Goal: Information Seeking & Learning: Compare options

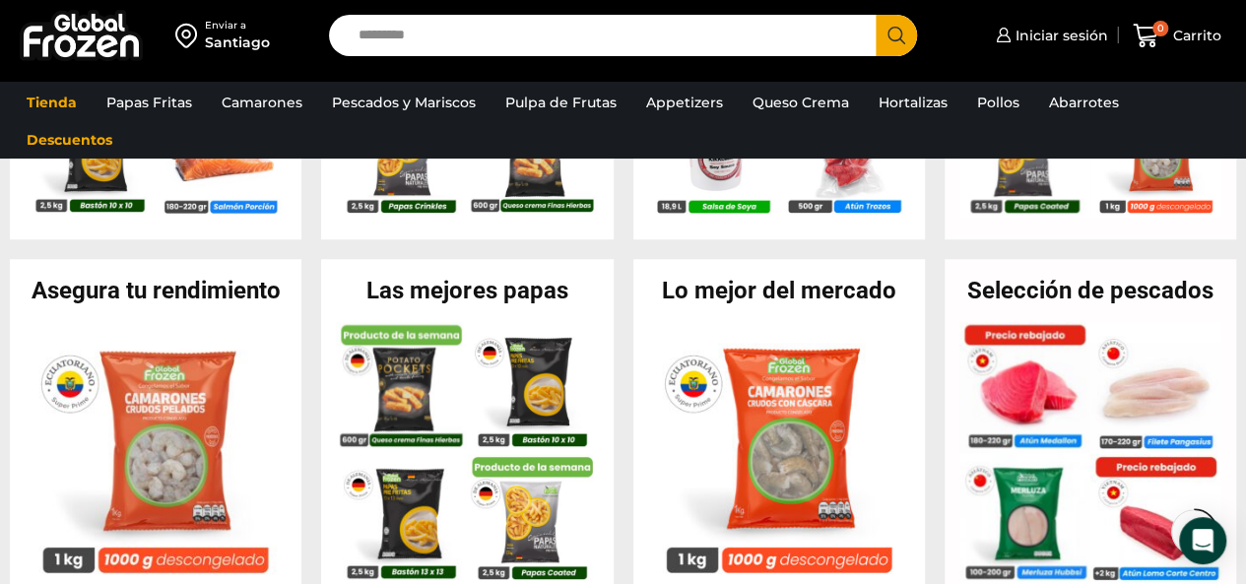
scroll to position [394, 0]
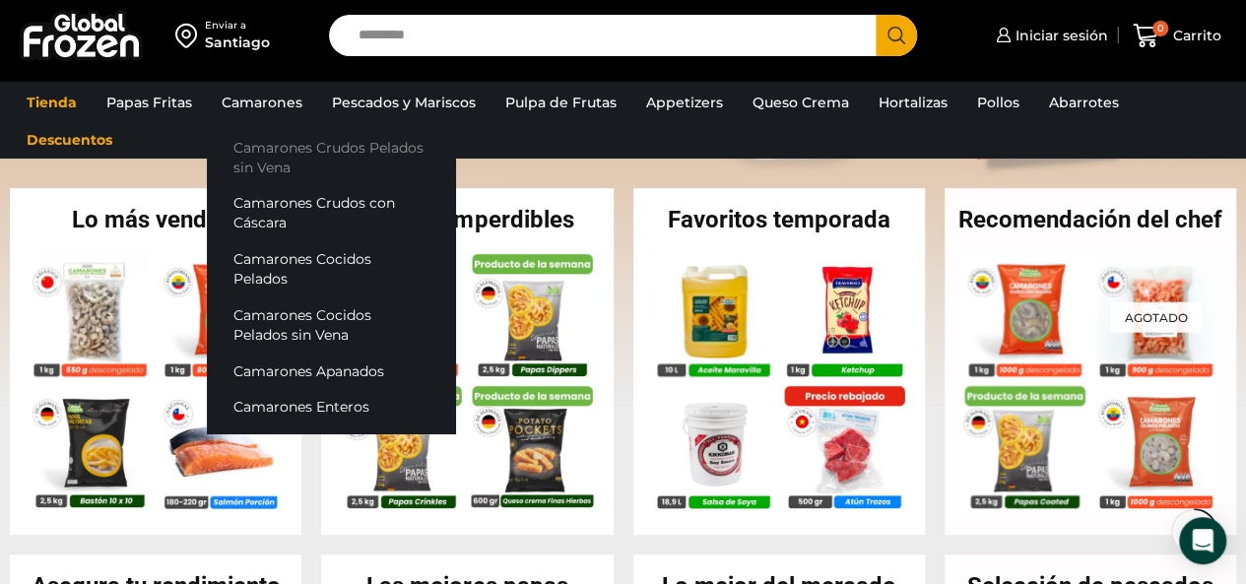
click at [269, 160] on link "Camarones Crudos Pelados sin Vena" at bounding box center [331, 157] width 248 height 56
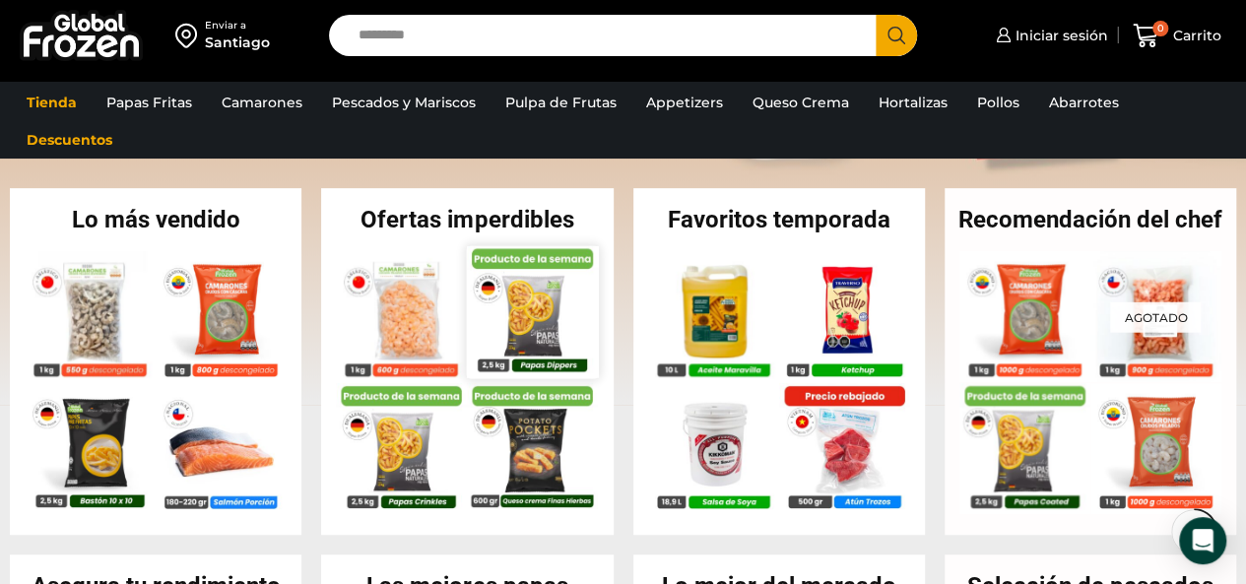
scroll to position [788, 0]
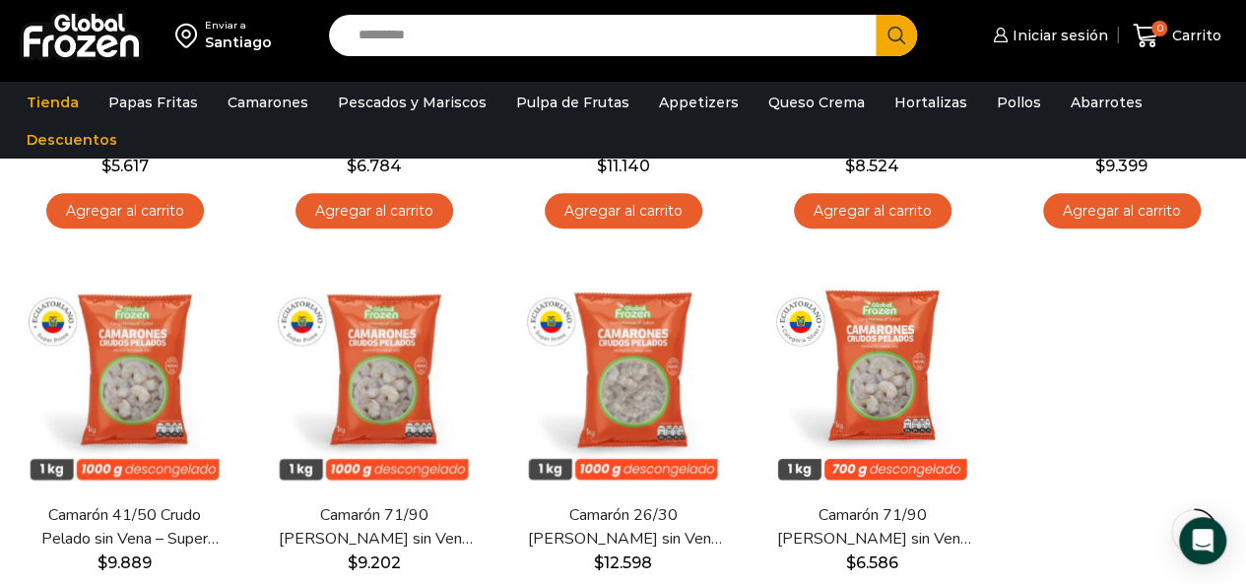
scroll to position [492, 0]
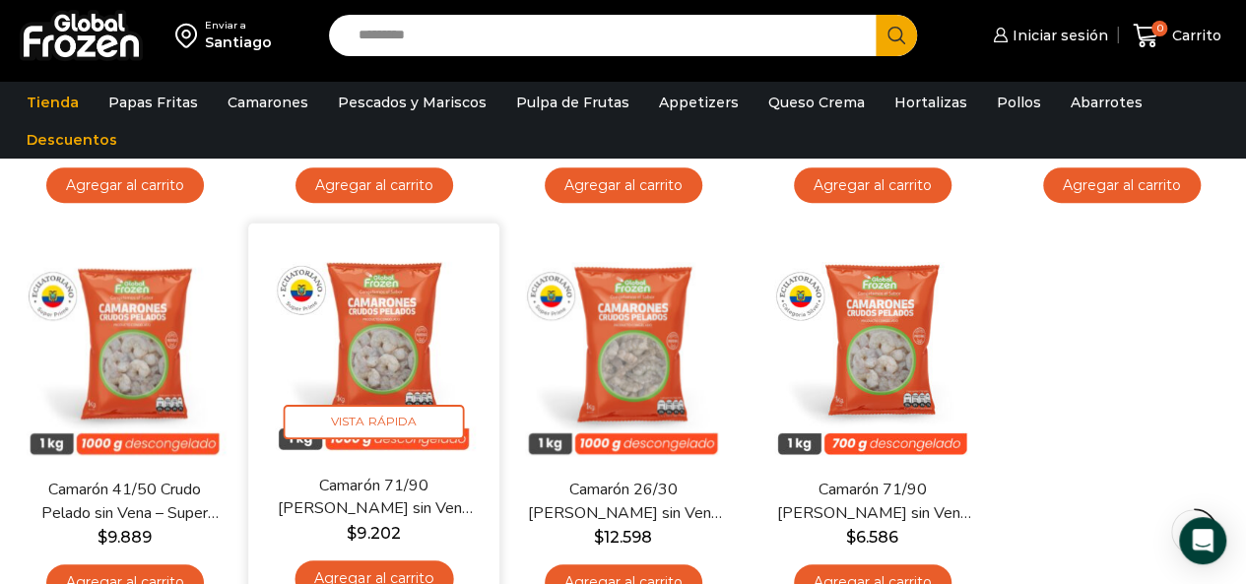
click at [402, 371] on img at bounding box center [374, 349] width 222 height 222
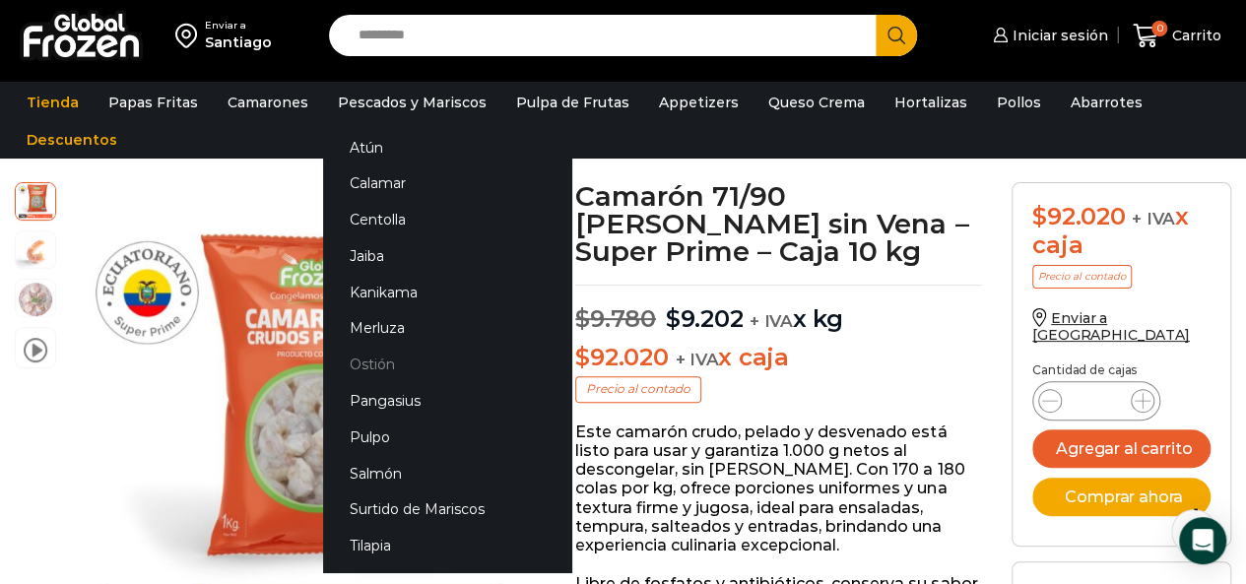
click at [379, 365] on link "Ostión" at bounding box center [447, 365] width 248 height 36
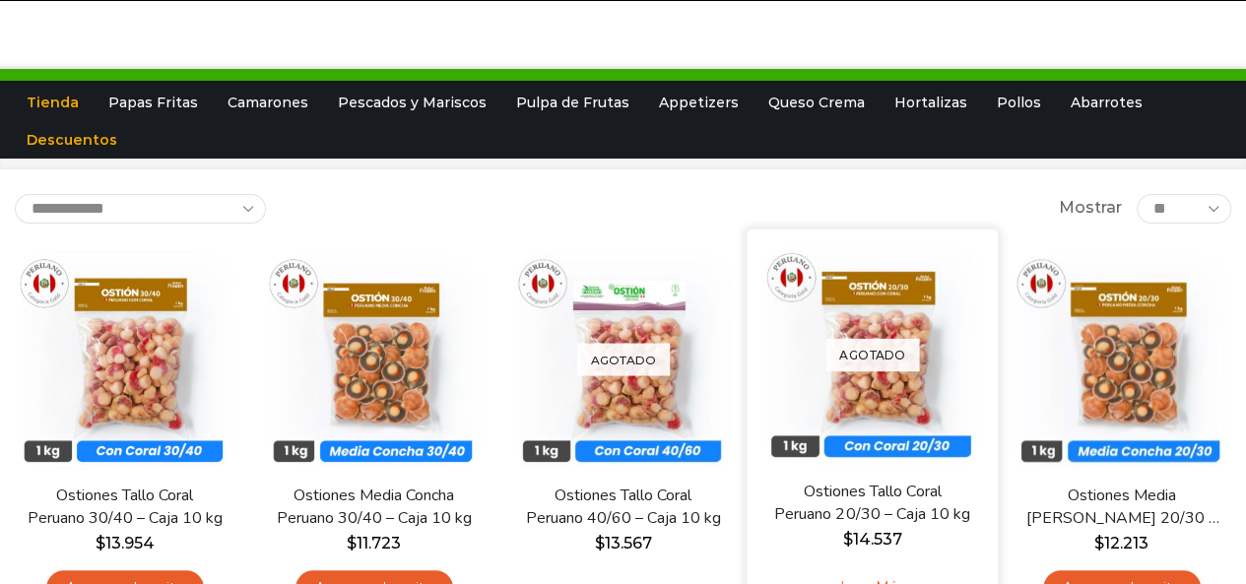
scroll to position [98, 0]
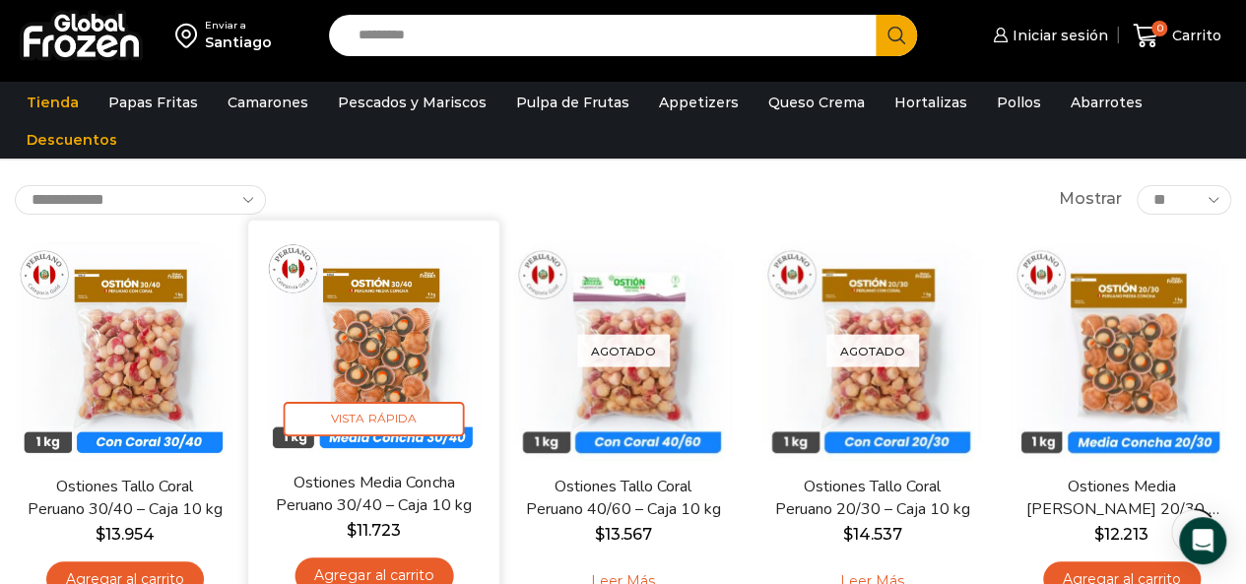
click at [363, 487] on link "Ostiones Media Concha Peruano 30/40 – Caja 10 kg" at bounding box center [373, 494] width 199 height 46
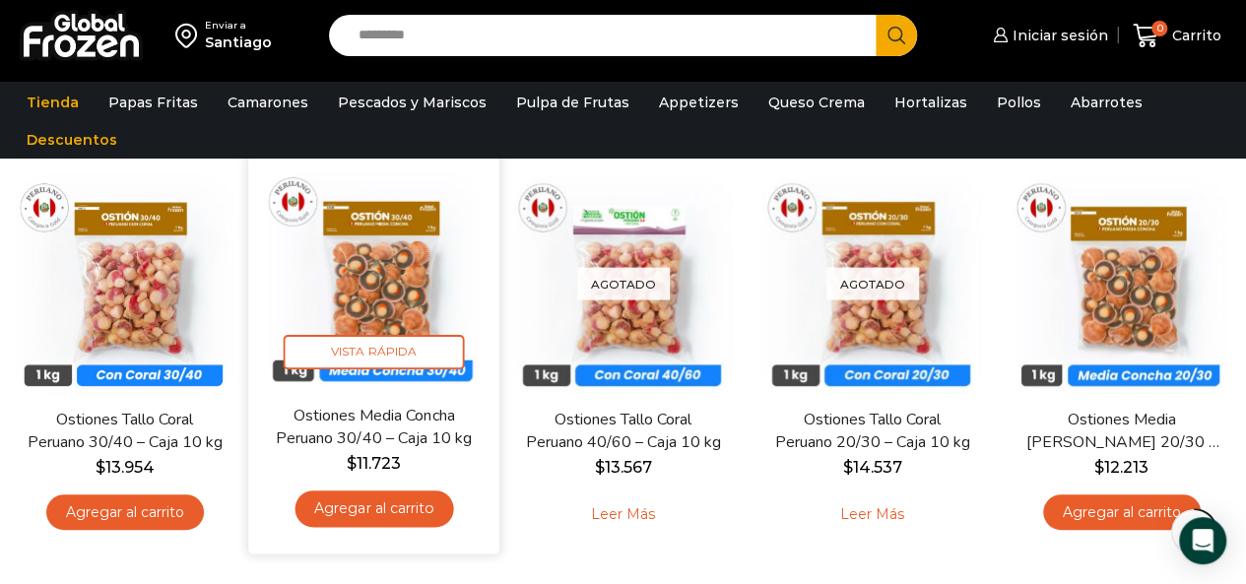
scroll to position [197, 0]
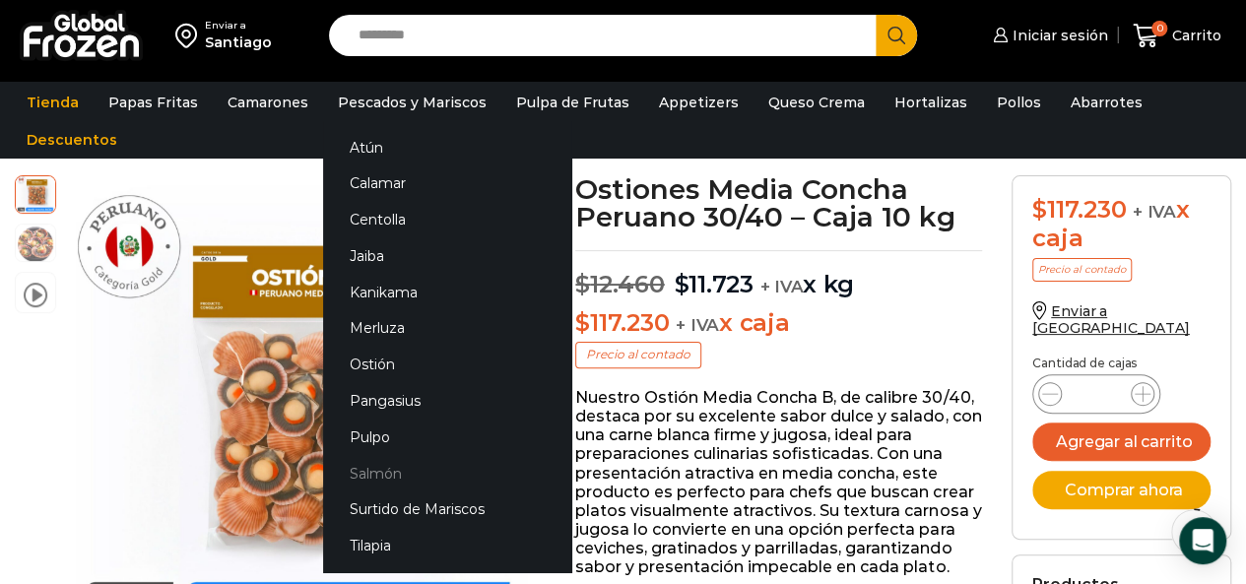
click at [382, 469] on link "Salmón" at bounding box center [447, 473] width 248 height 36
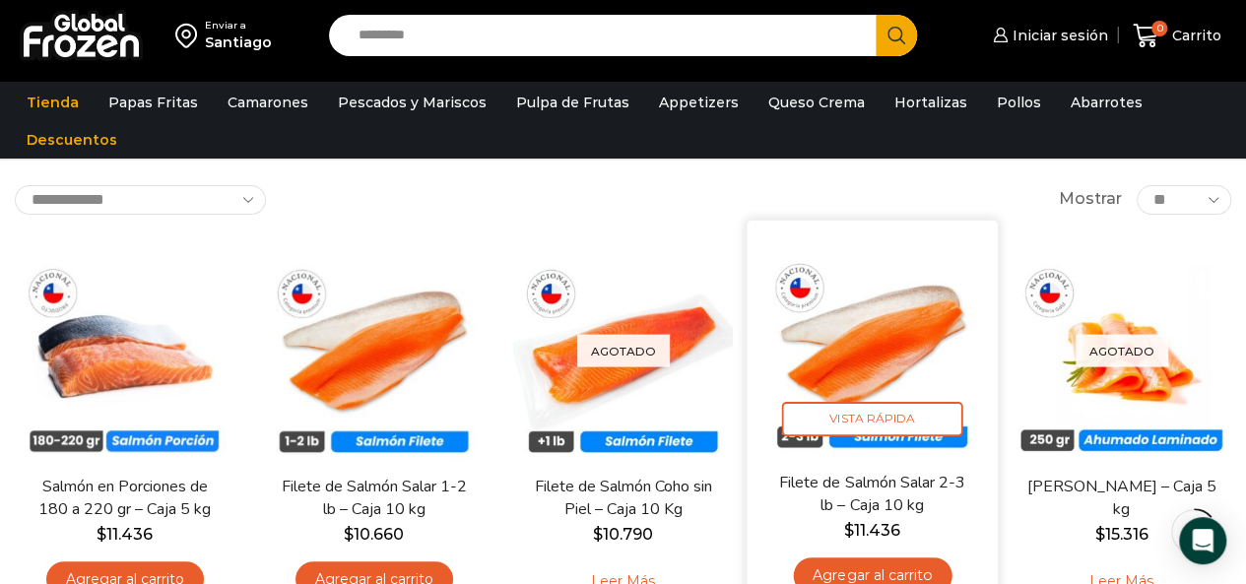
scroll to position [197, 0]
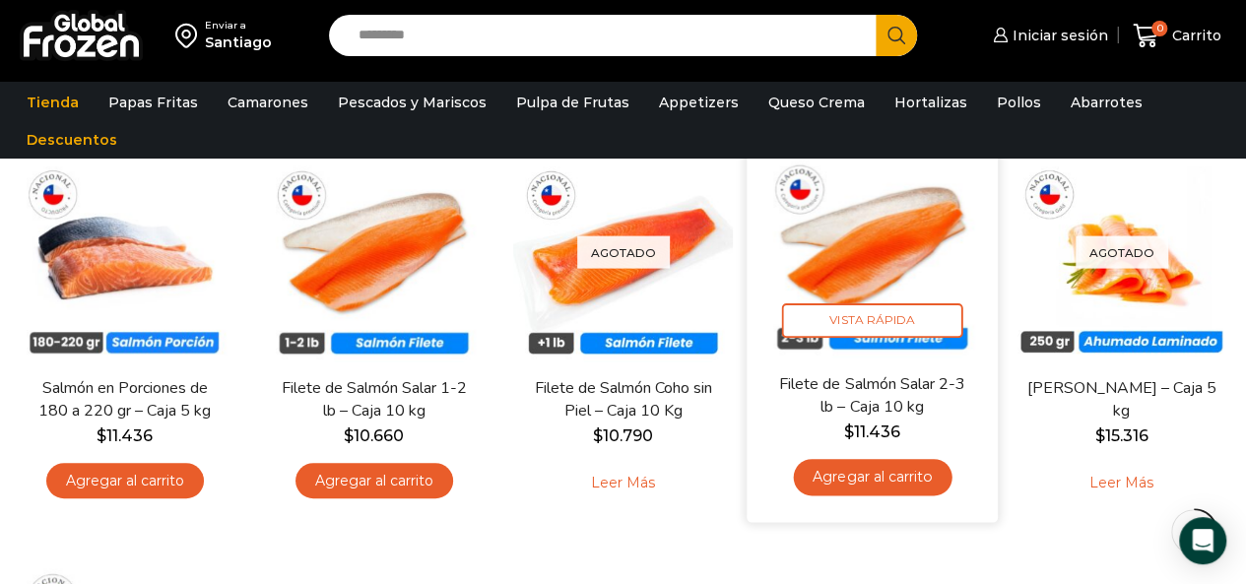
click at [880, 373] on link "Filete de Salmón Salar 2-3 lb – Caja 10 kg" at bounding box center [871, 395] width 199 height 46
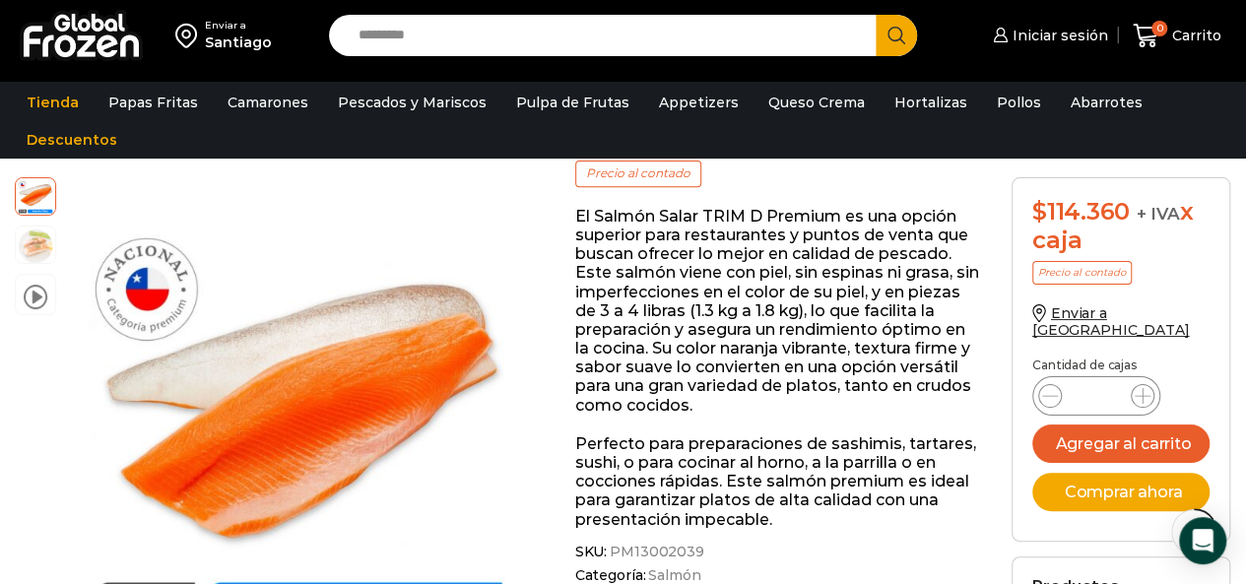
scroll to position [295, 0]
